Goal: Information Seeking & Learning: Learn about a topic

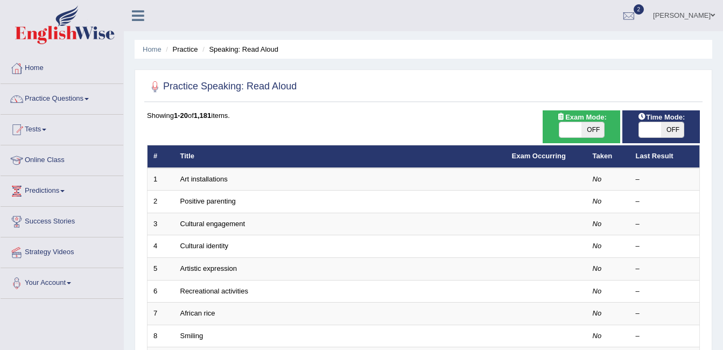
click at [45, 95] on link "Practice Questions" at bounding box center [62, 97] width 123 height 27
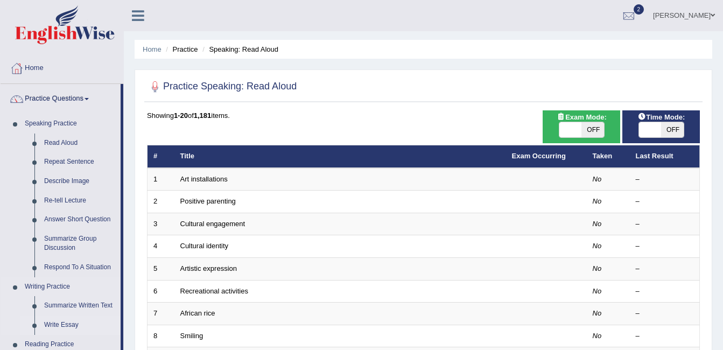
click at [67, 321] on link "Write Essay" at bounding box center [79, 324] width 81 height 19
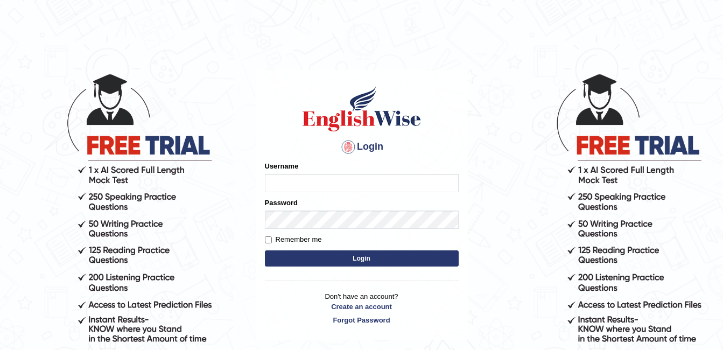
type input "ambikasharma"
click at [283, 240] on label "Remember me" at bounding box center [293, 239] width 57 height 11
click at [272, 240] on input "Remember me" at bounding box center [268, 239] width 7 height 7
checkbox input "true"
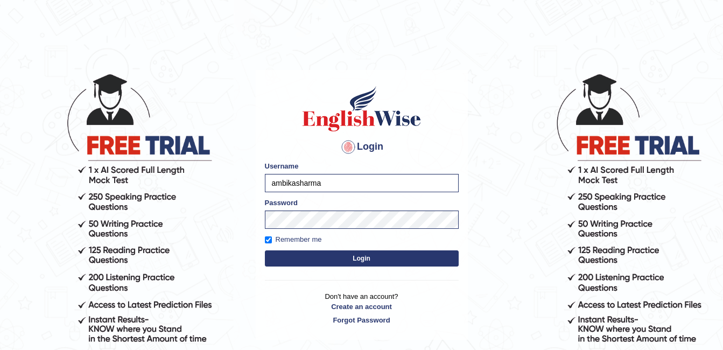
click at [326, 259] on button "Login" at bounding box center [362, 258] width 194 height 16
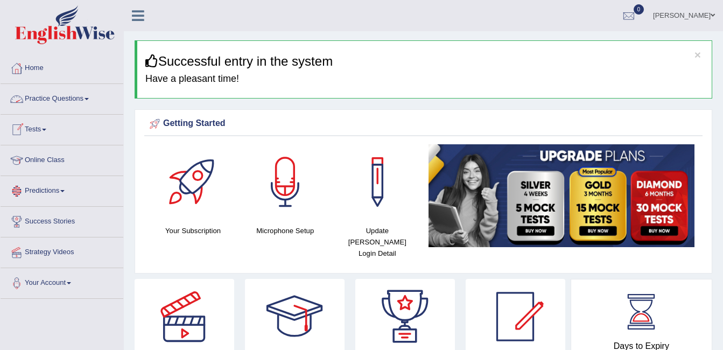
click at [85, 100] on link "Practice Questions" at bounding box center [62, 97] width 123 height 27
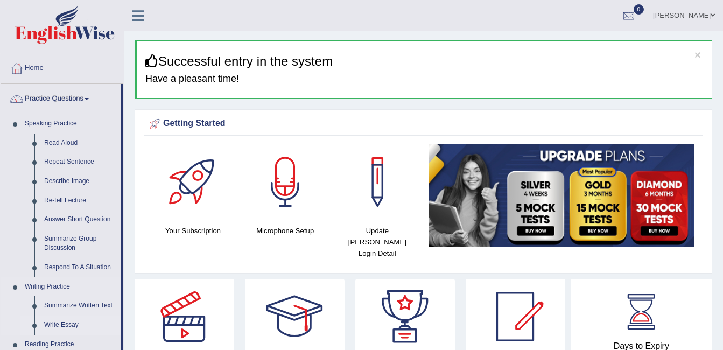
click at [76, 325] on link "Write Essay" at bounding box center [79, 324] width 81 height 19
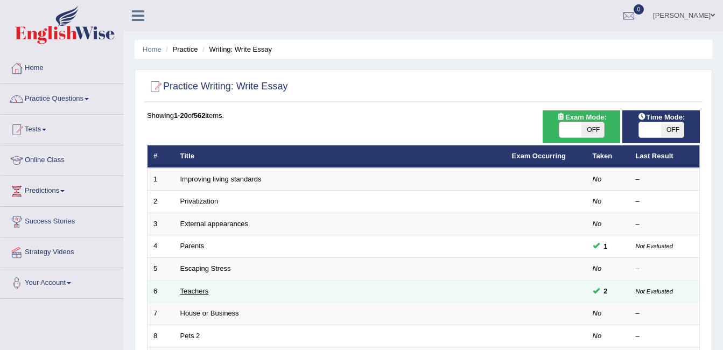
click at [196, 291] on link "Teachers" at bounding box center [194, 291] width 29 height 8
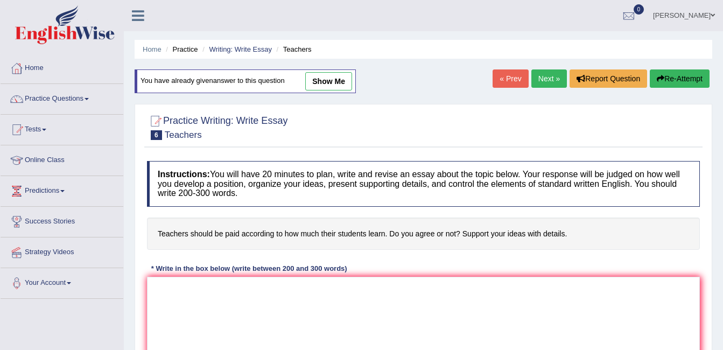
click at [314, 80] on link "show me" at bounding box center [328, 81] width 47 height 18
type textarea "Teacher plays an indispensable role in the life of children. These days, it is …"
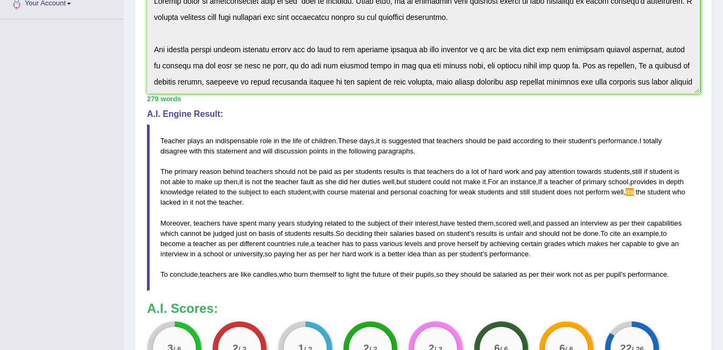
scroll to position [291, 0]
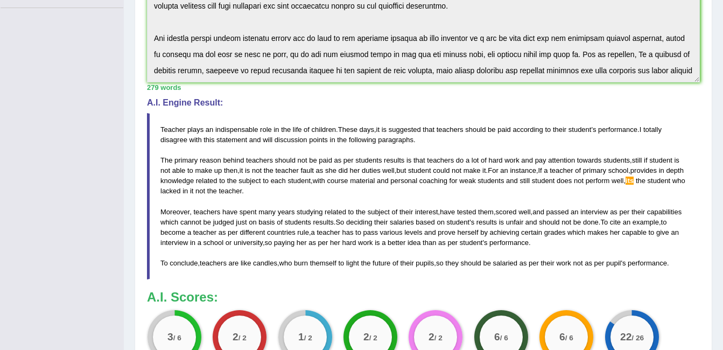
click at [99, 71] on div "Toggle navigation Home Practice Questions Speaking Practice Read Aloud Repeat S…" at bounding box center [361, 93] width 723 height 769
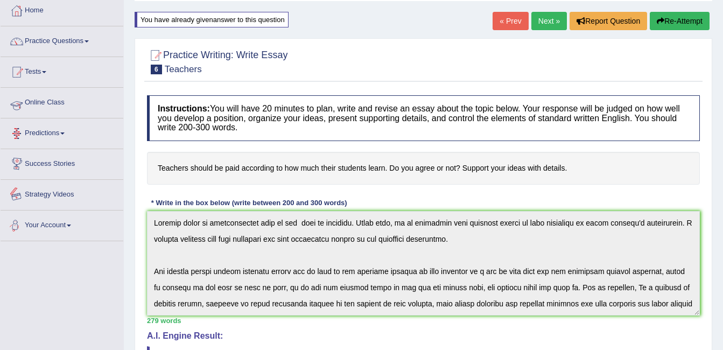
scroll to position [32, 0]
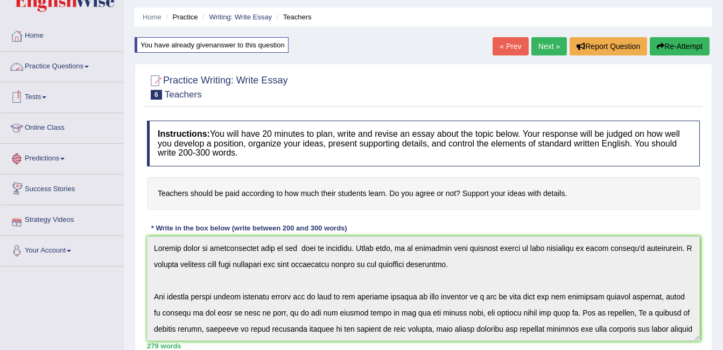
click at [75, 61] on link "Practice Questions" at bounding box center [62, 65] width 123 height 27
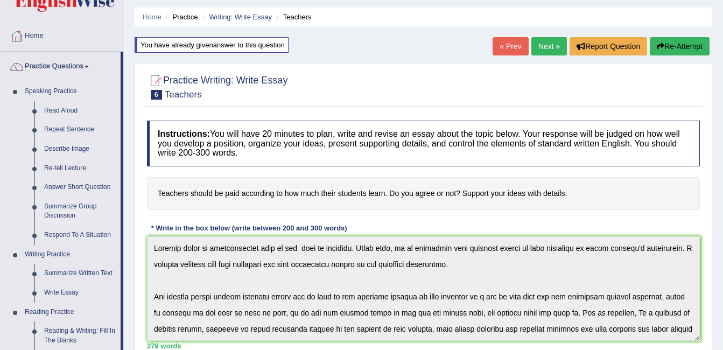
click at [70, 206] on link "Summarize Group Discussion" at bounding box center [79, 211] width 81 height 29
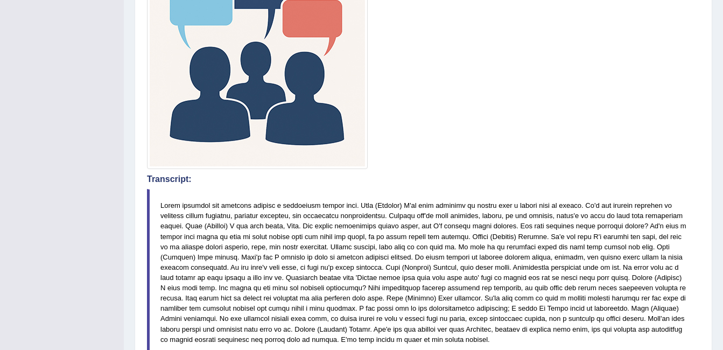
scroll to position [612, 0]
